Goal: Task Accomplishment & Management: Register for event/course

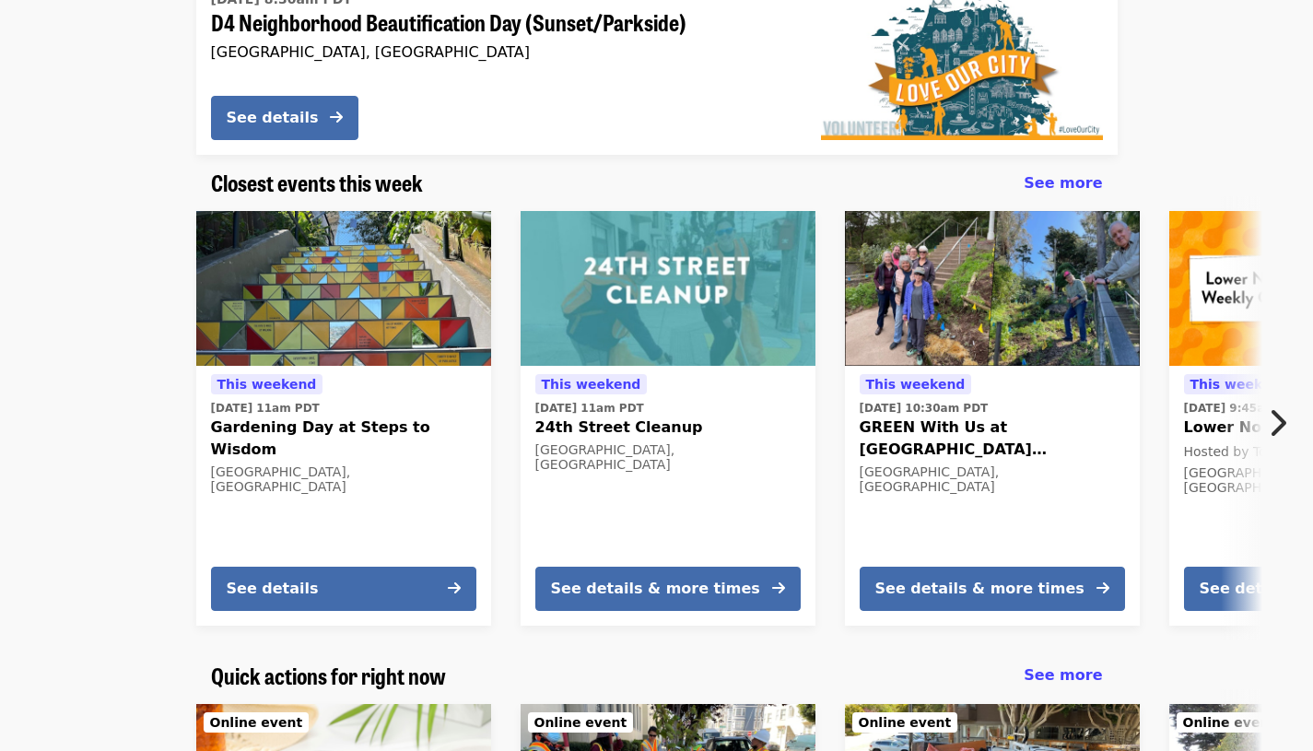
scroll to position [322, 0]
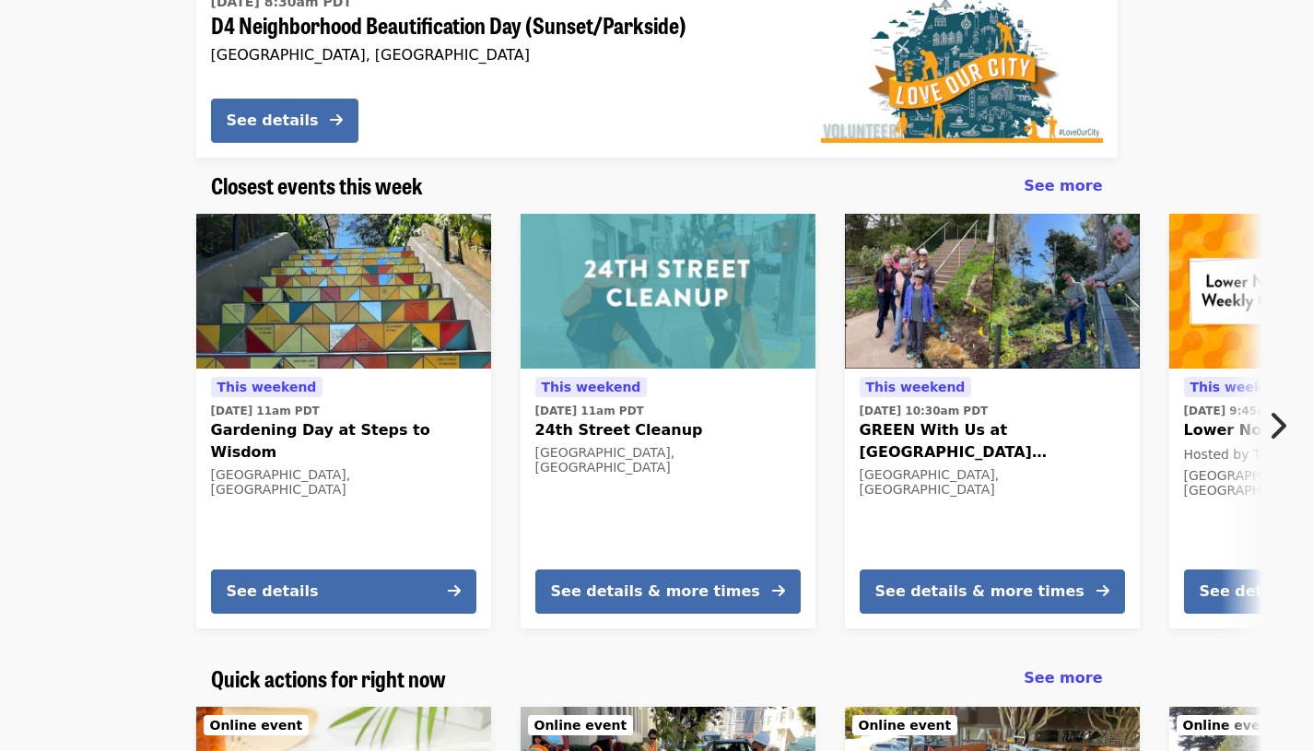
click at [1272, 430] on icon "chevron-right icon" at bounding box center [1277, 425] width 18 height 35
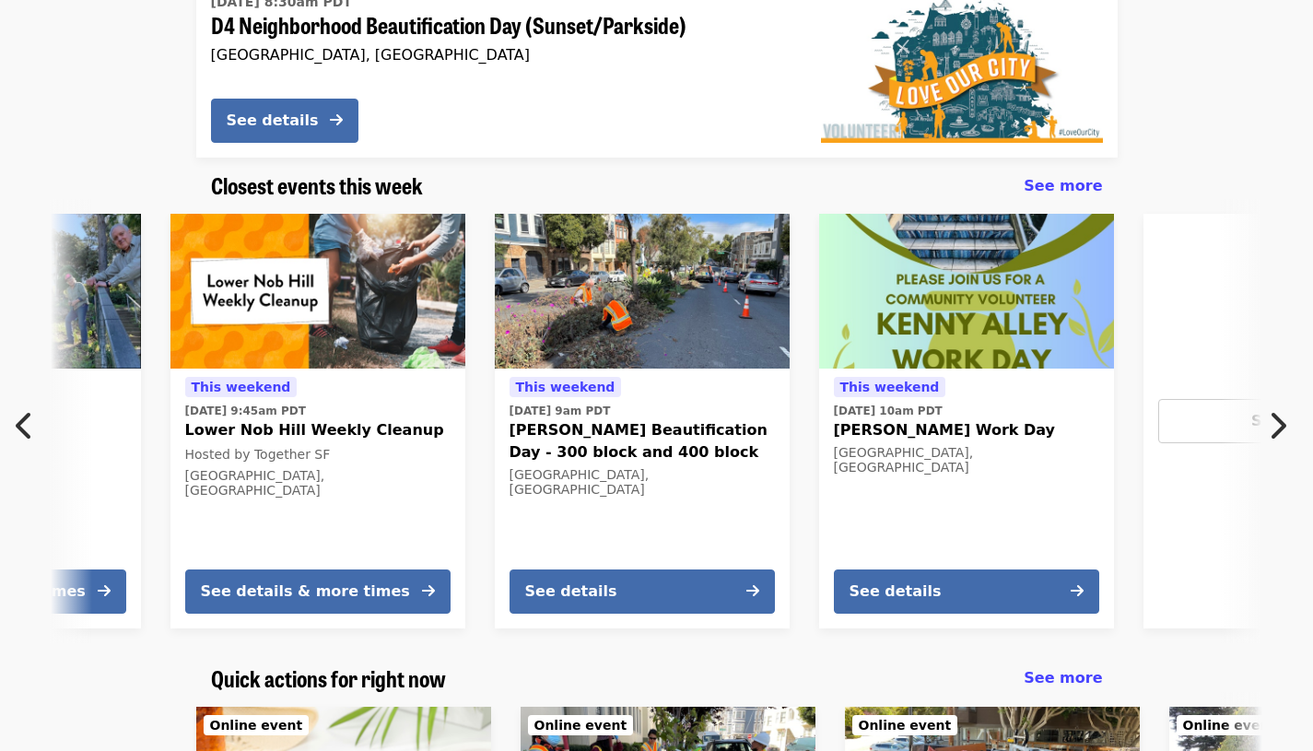
scroll to position [0, 1028]
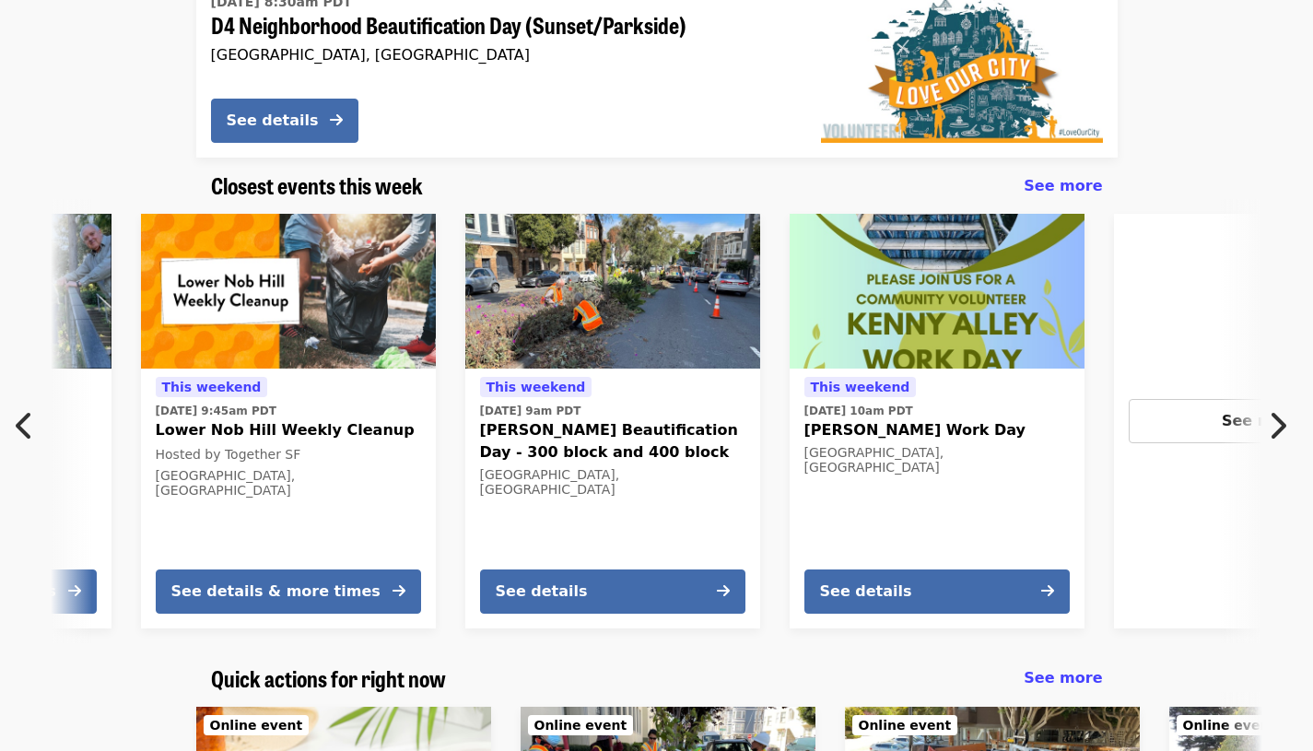
click at [1263, 425] on button "Next item" at bounding box center [1282, 426] width 61 height 52
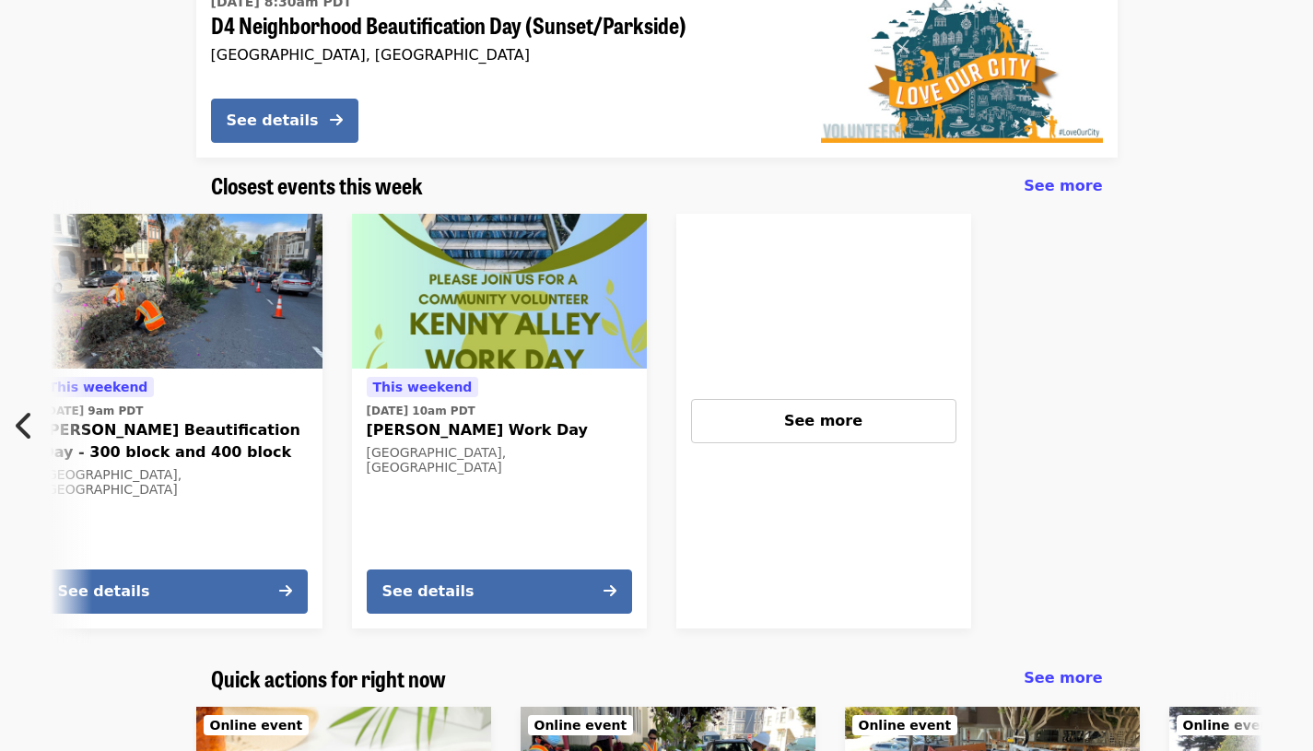
scroll to position [0, 1467]
click at [871, 424] on div "See more" at bounding box center [824, 421] width 234 height 22
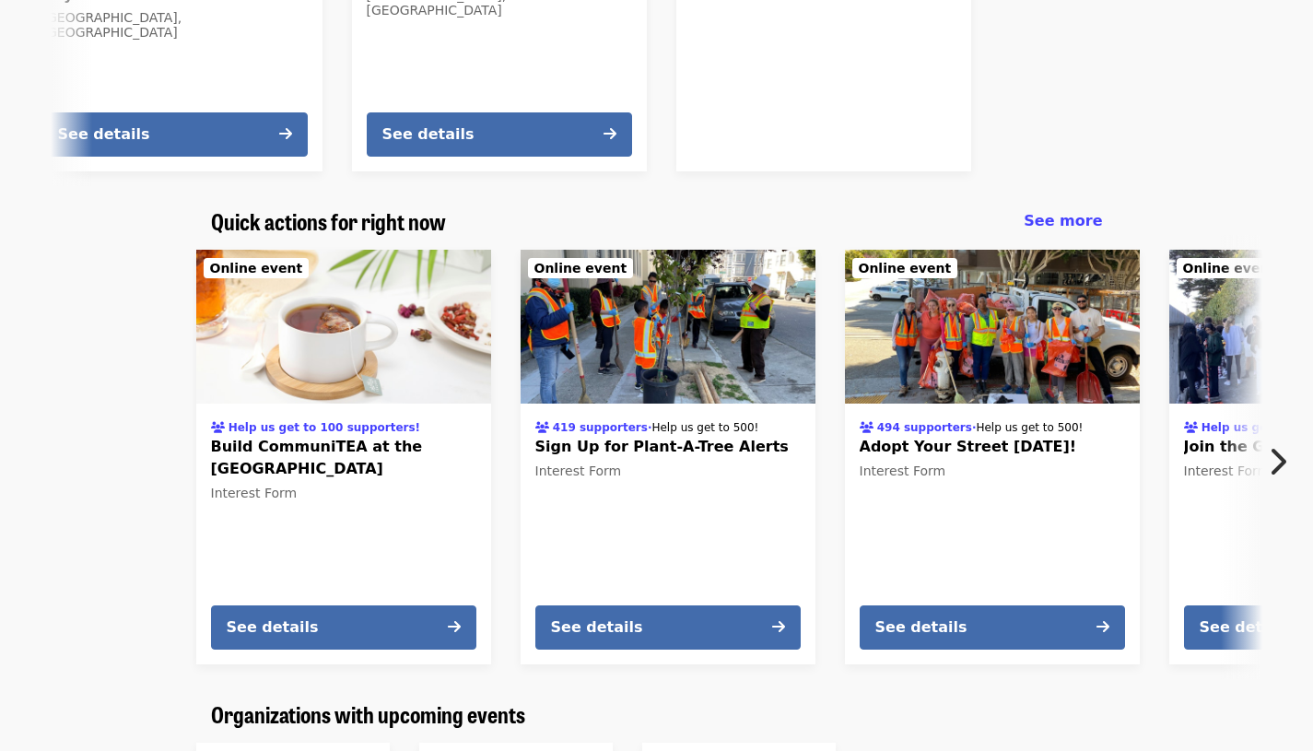
scroll to position [790, 0]
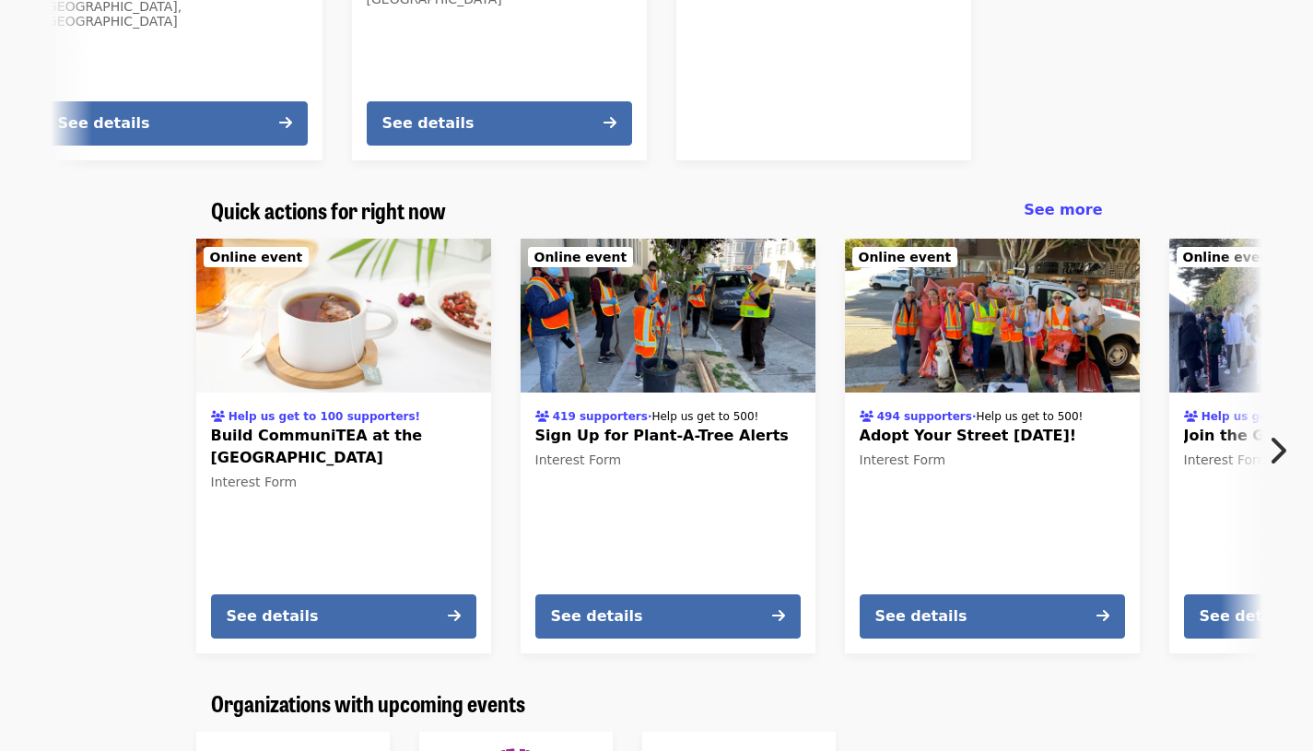
click at [1279, 446] on icon "chevron-right icon" at bounding box center [1277, 450] width 18 height 35
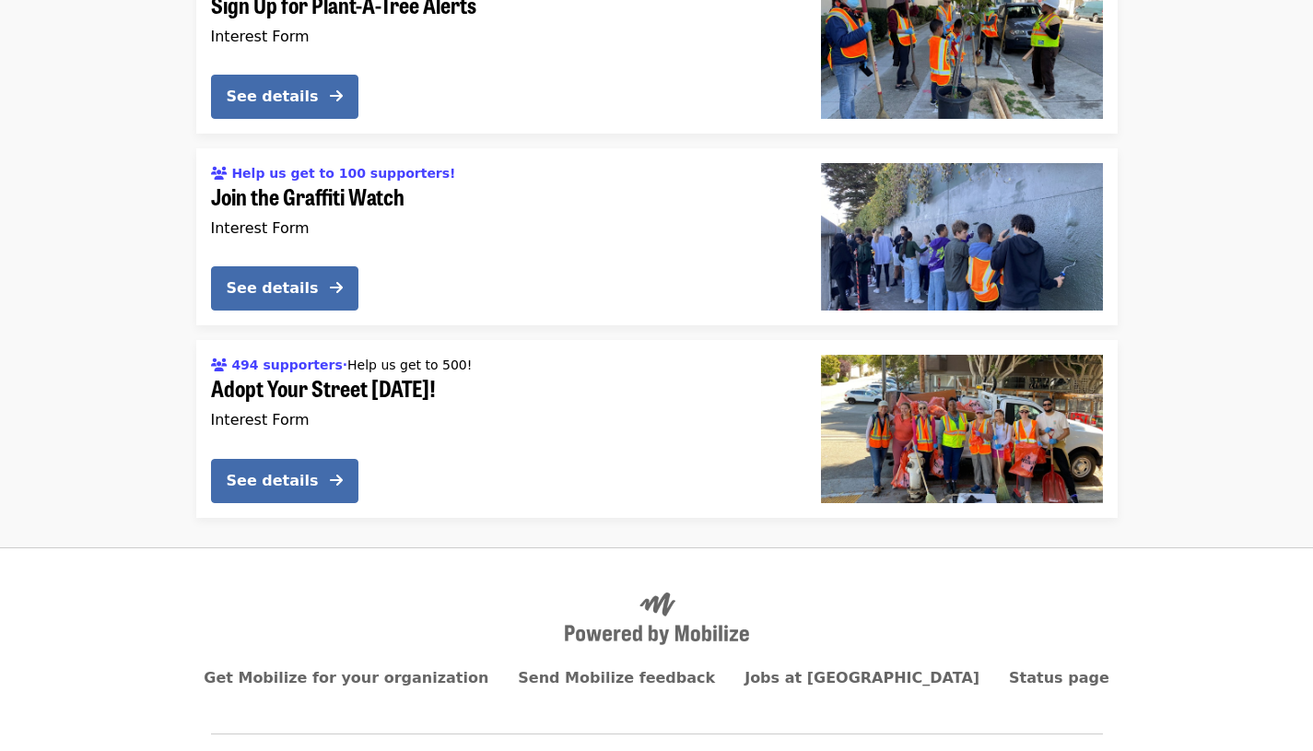
scroll to position [5569, 0]
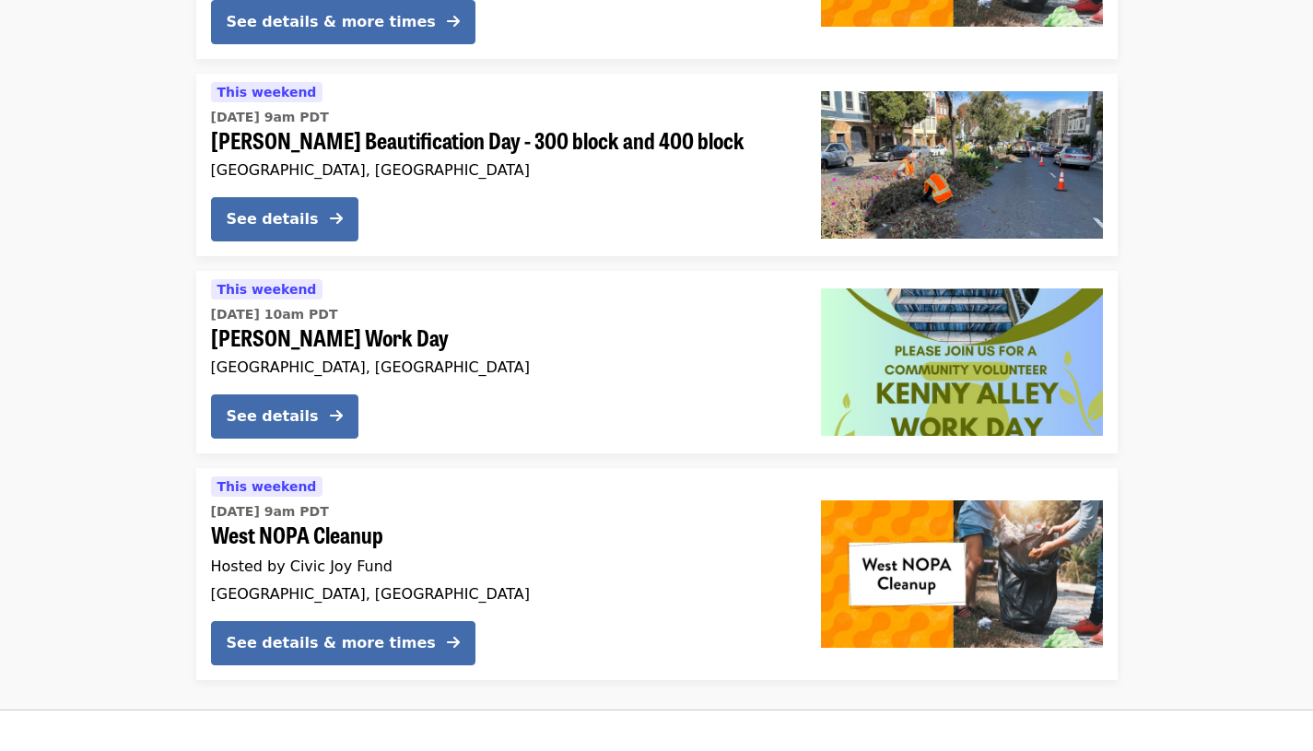
scroll to position [1424, 0]
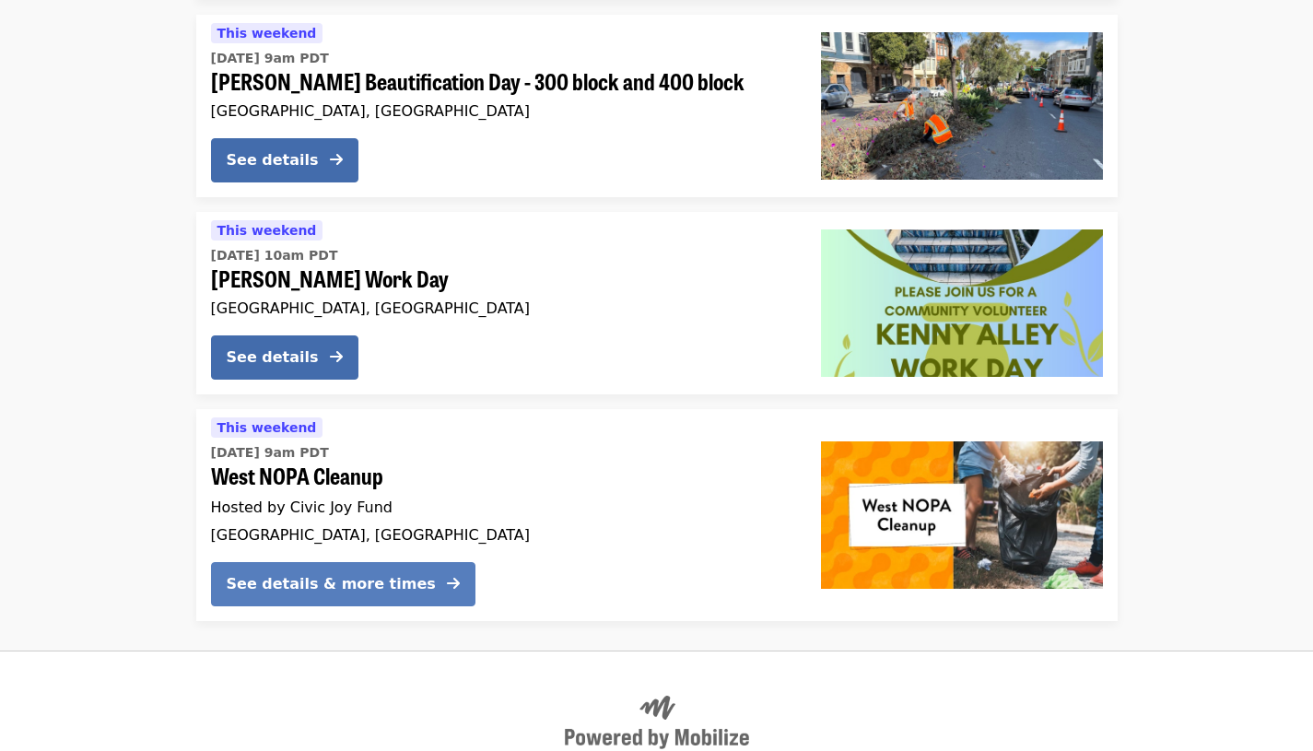
click at [376, 590] on div "See details & more times" at bounding box center [331, 584] width 209 height 22
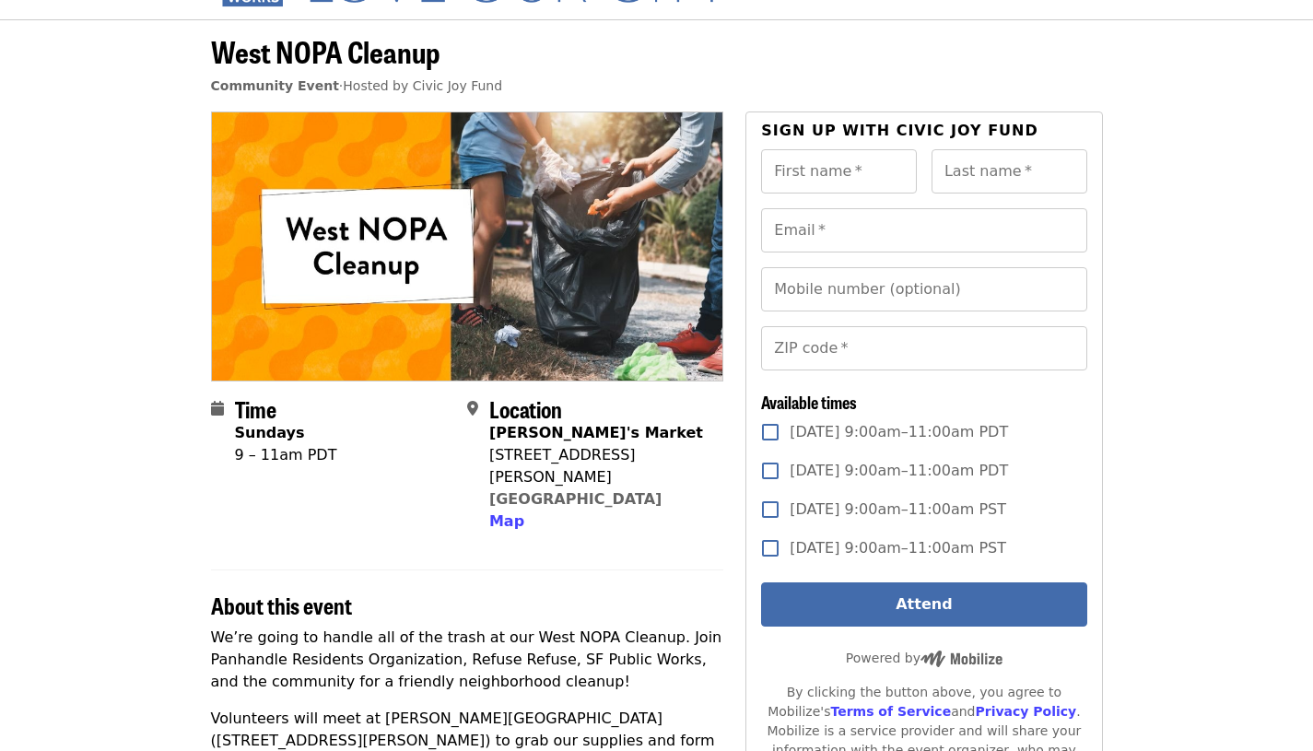
scroll to position [63, 0]
